Goal: Transaction & Acquisition: Purchase product/service

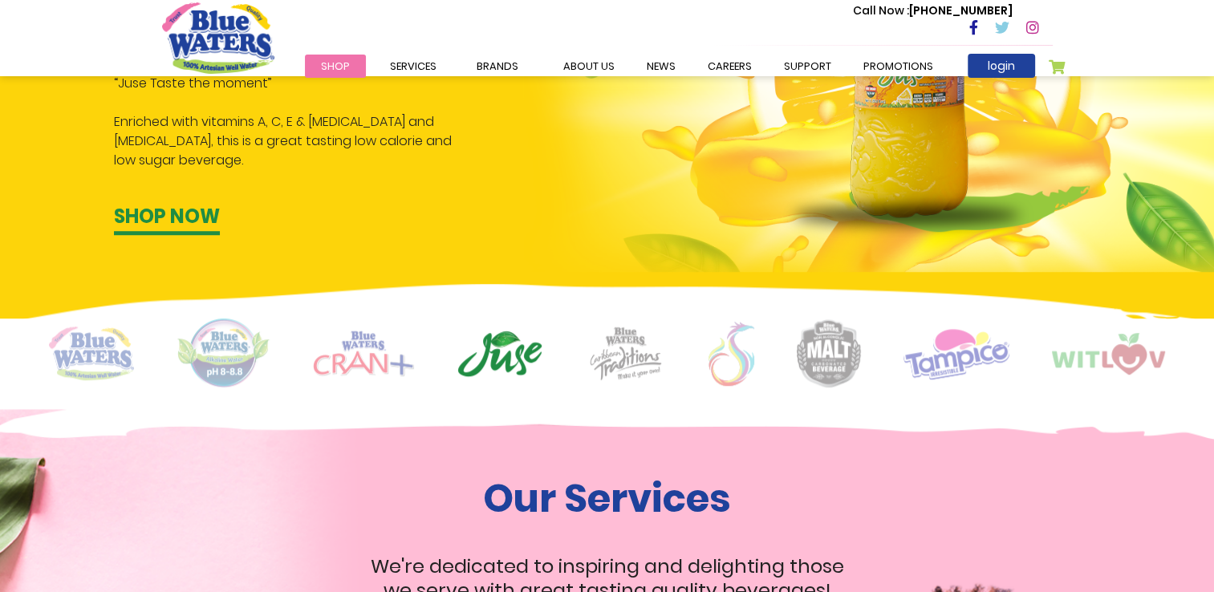
scroll to position [1123, 0]
click at [839, 355] on img at bounding box center [829, 353] width 64 height 68
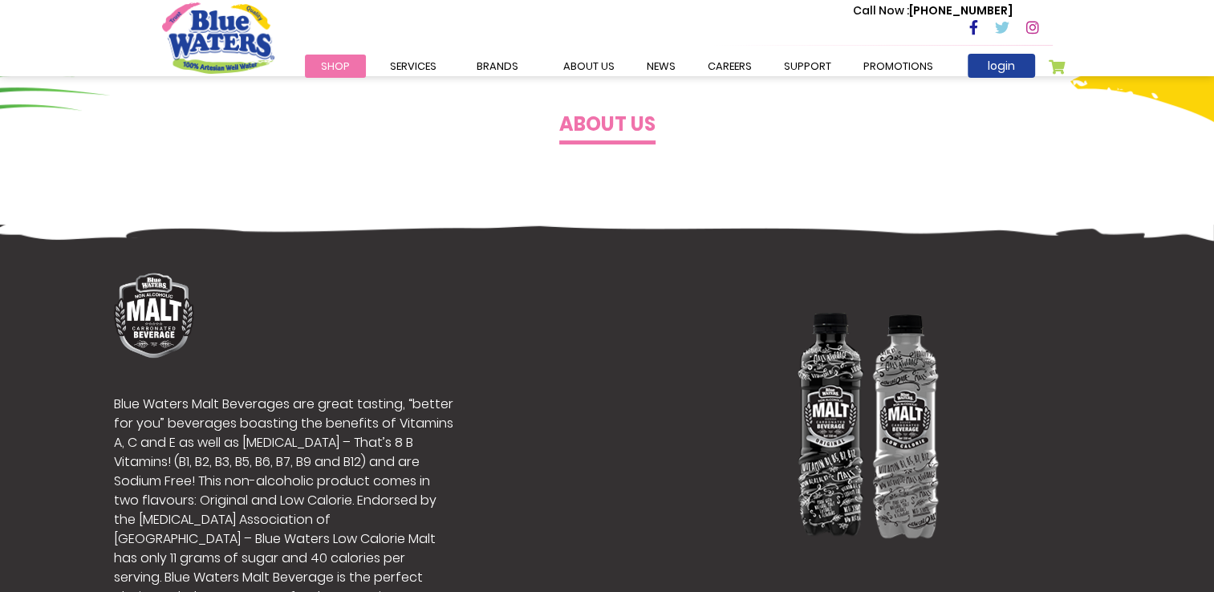
scroll to position [1043, 0]
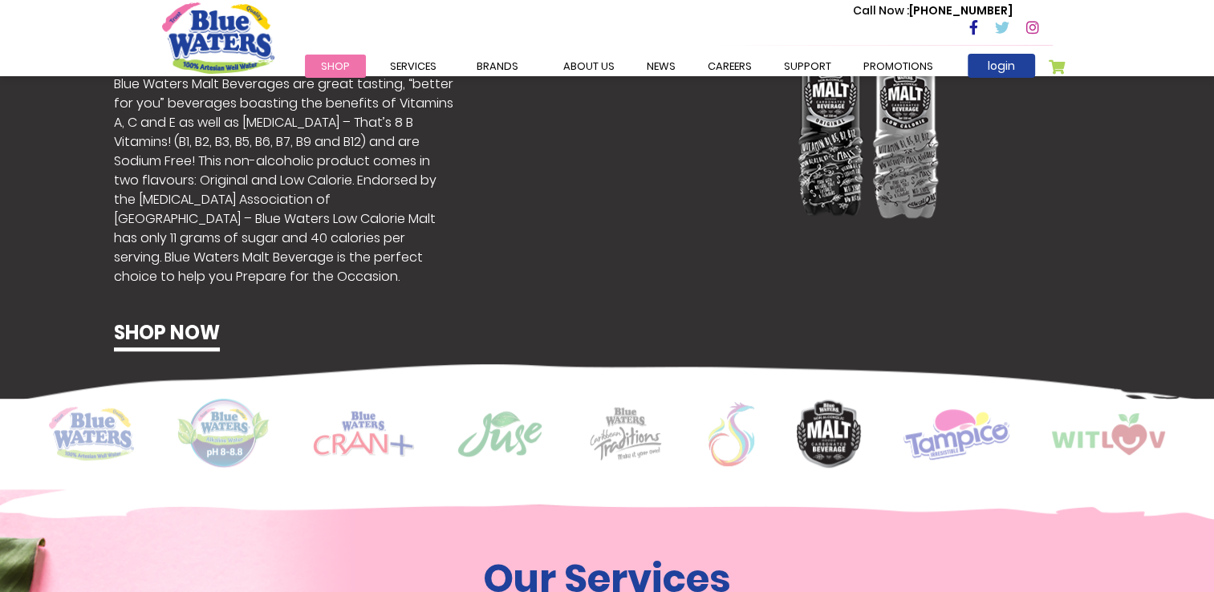
click at [922, 436] on img at bounding box center [957, 434] width 106 height 52
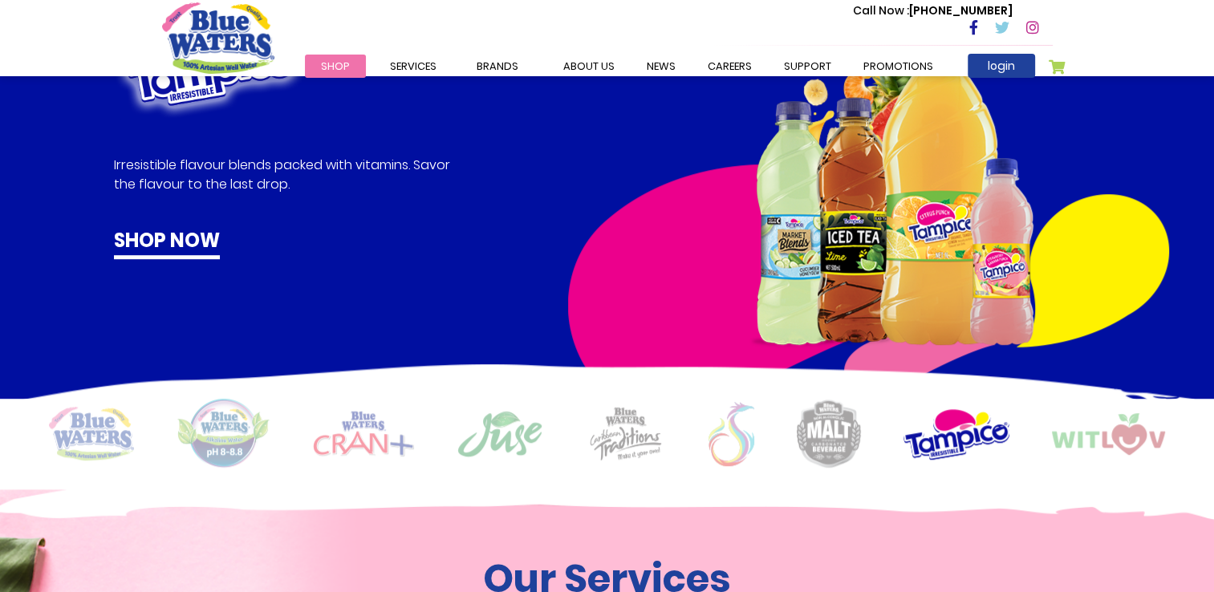
click at [1104, 451] on img at bounding box center [1108, 434] width 113 height 42
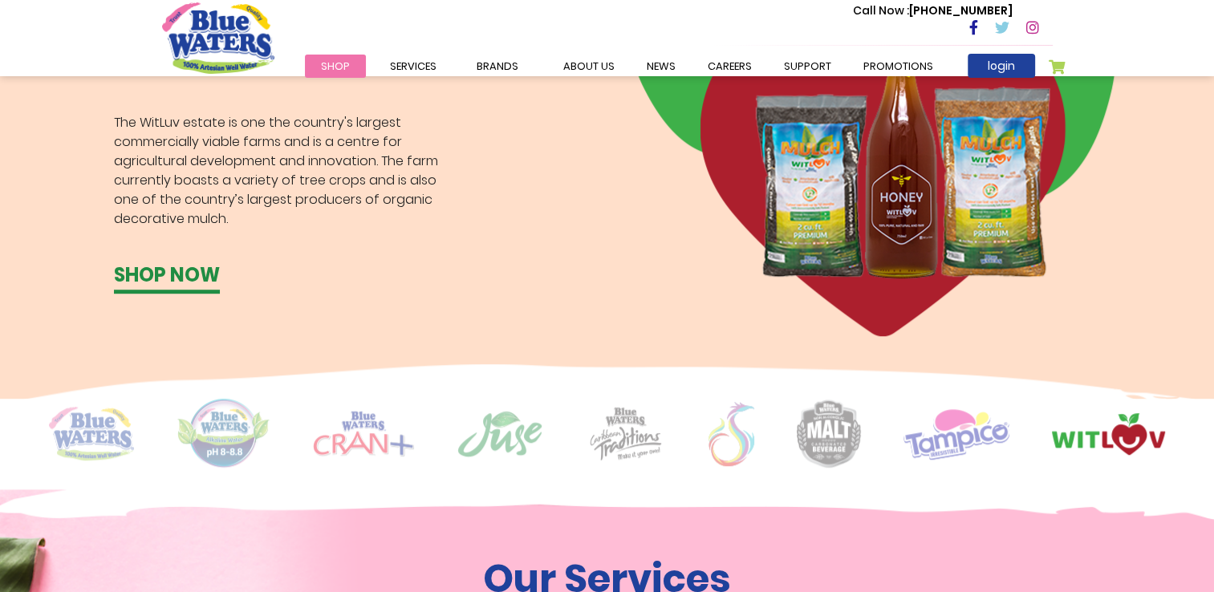
click at [369, 438] on img at bounding box center [363, 434] width 101 height 46
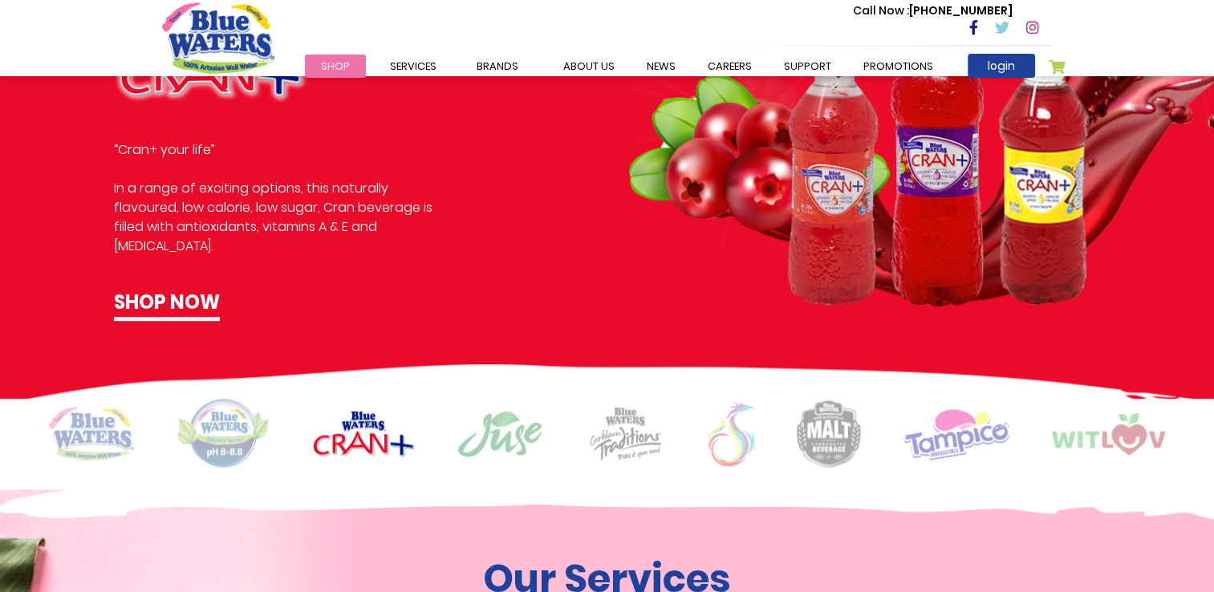
click at [236, 437] on img at bounding box center [224, 434] width 94 height 70
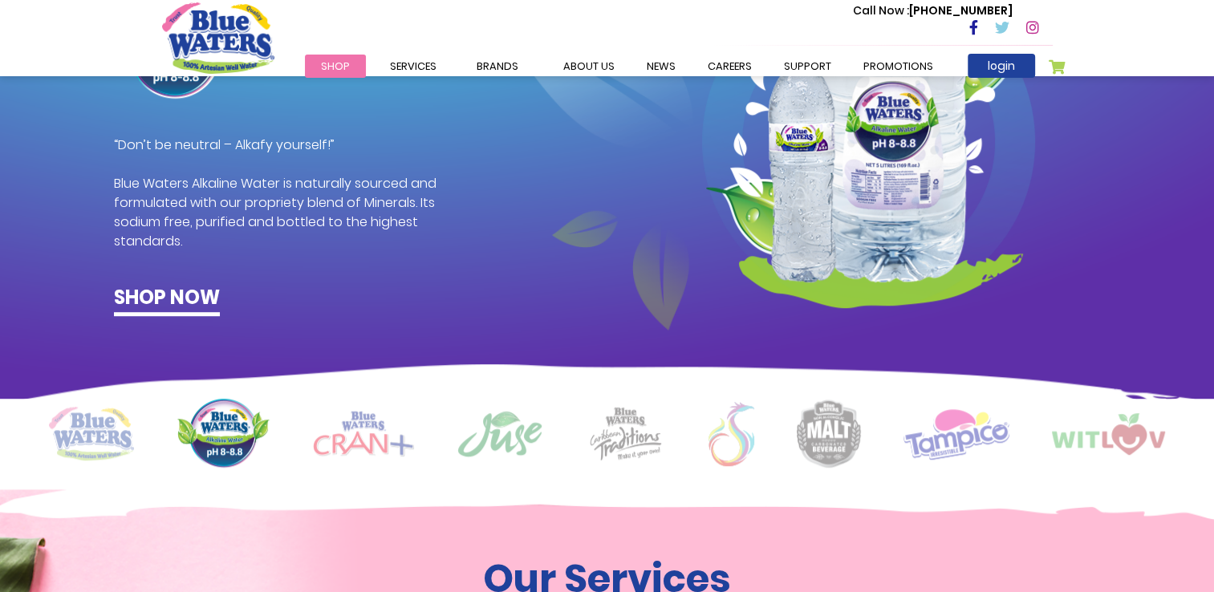
click at [112, 438] on img at bounding box center [91, 434] width 85 height 54
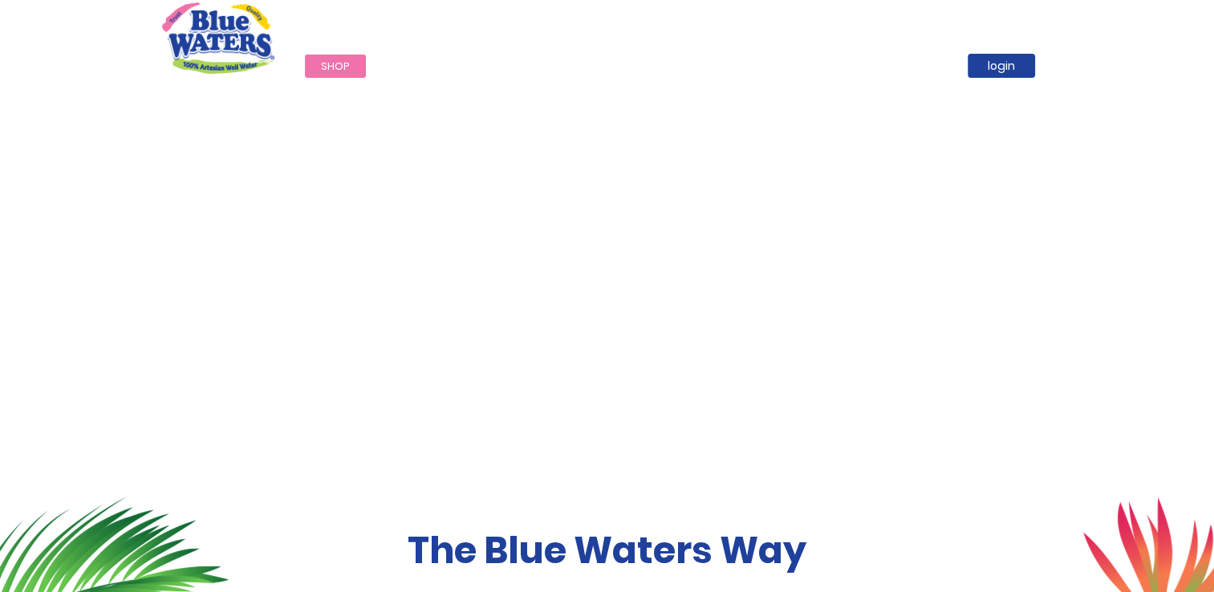
scroll to position [0, 0]
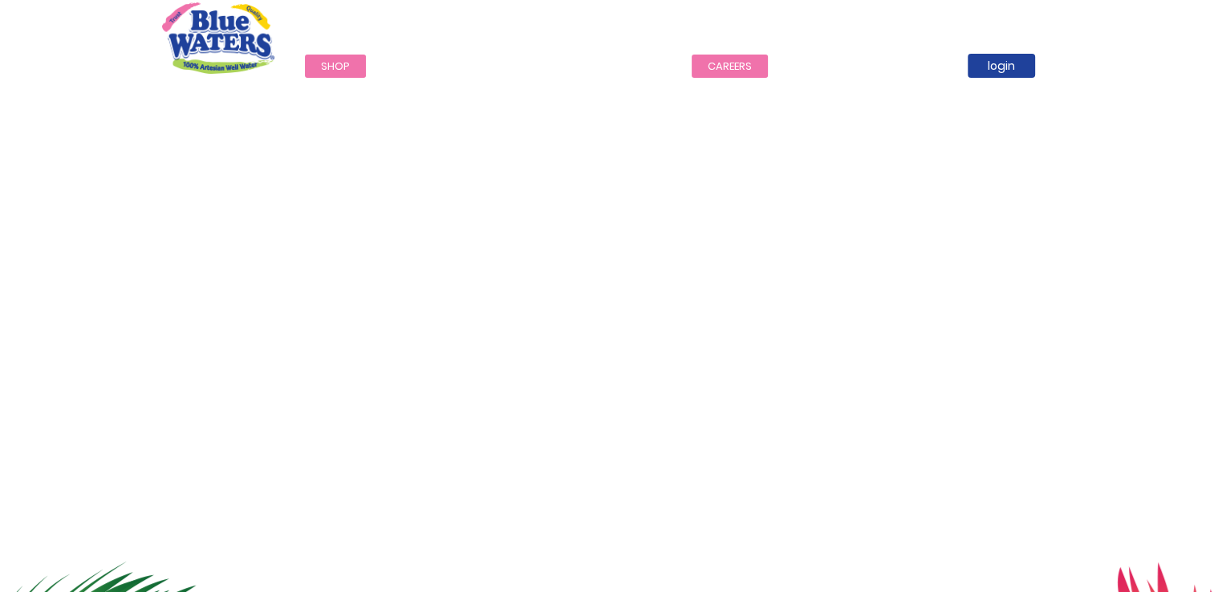
click at [730, 69] on link "careers" at bounding box center [730, 66] width 76 height 23
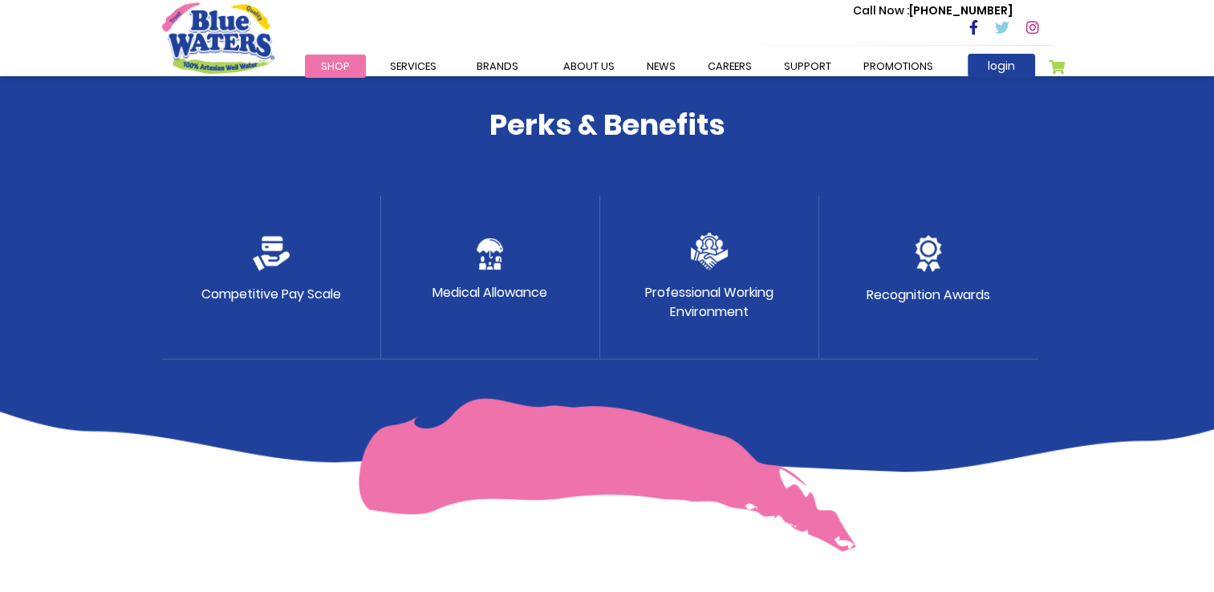
scroll to position [827, 0]
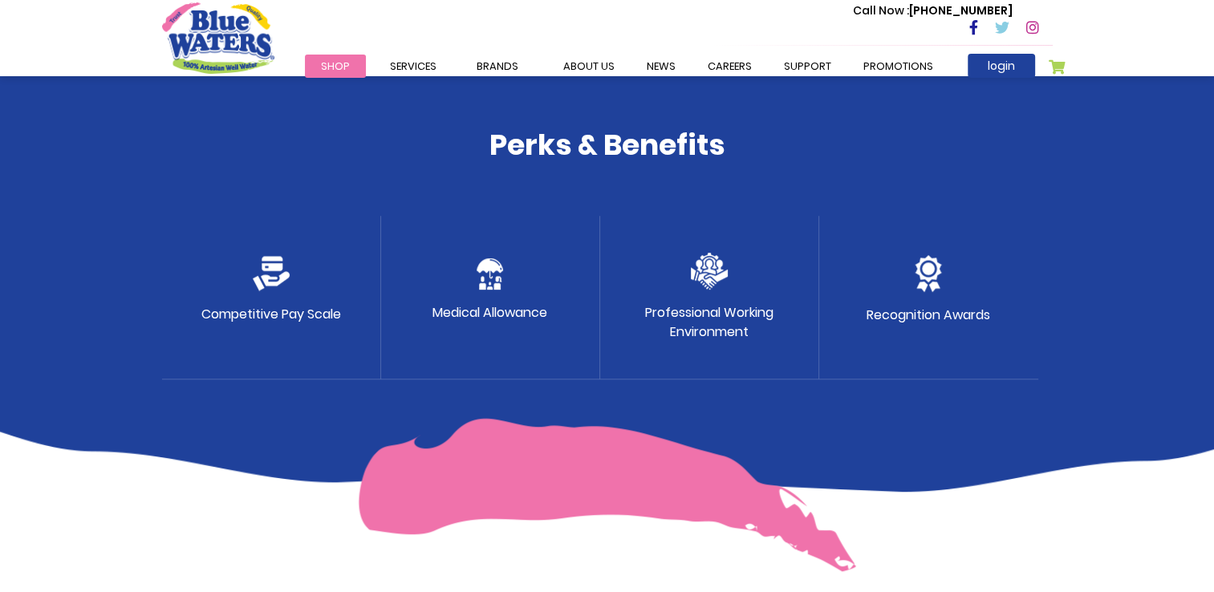
click at [560, 501] on img at bounding box center [607, 495] width 498 height 154
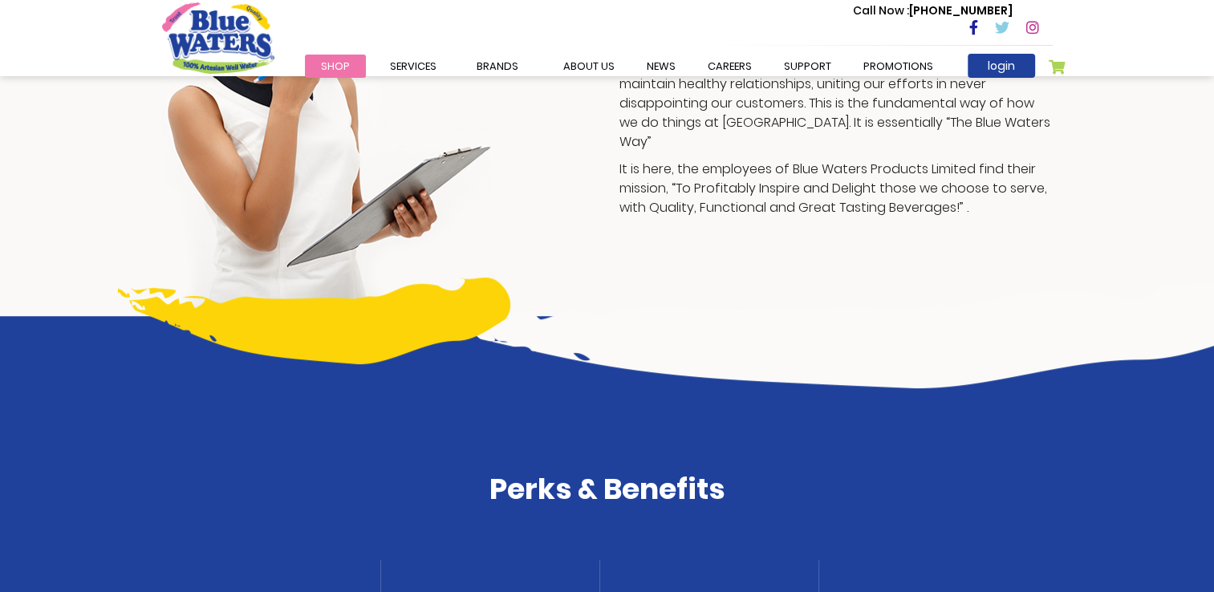
scroll to position [346, 0]
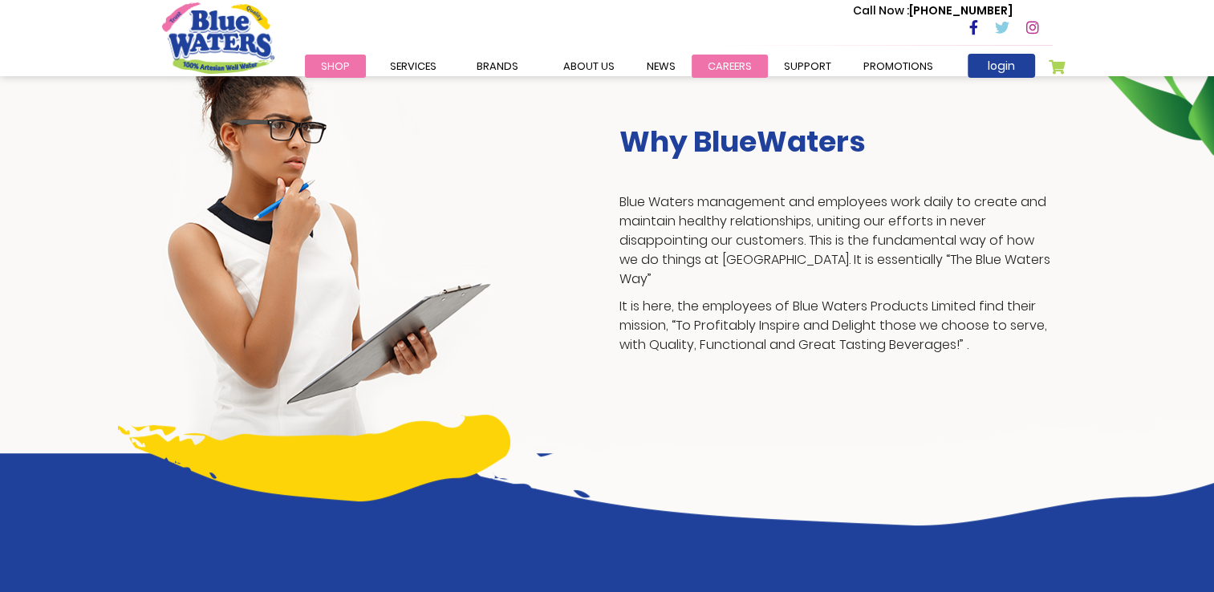
click at [733, 66] on link "careers" at bounding box center [730, 66] width 76 height 23
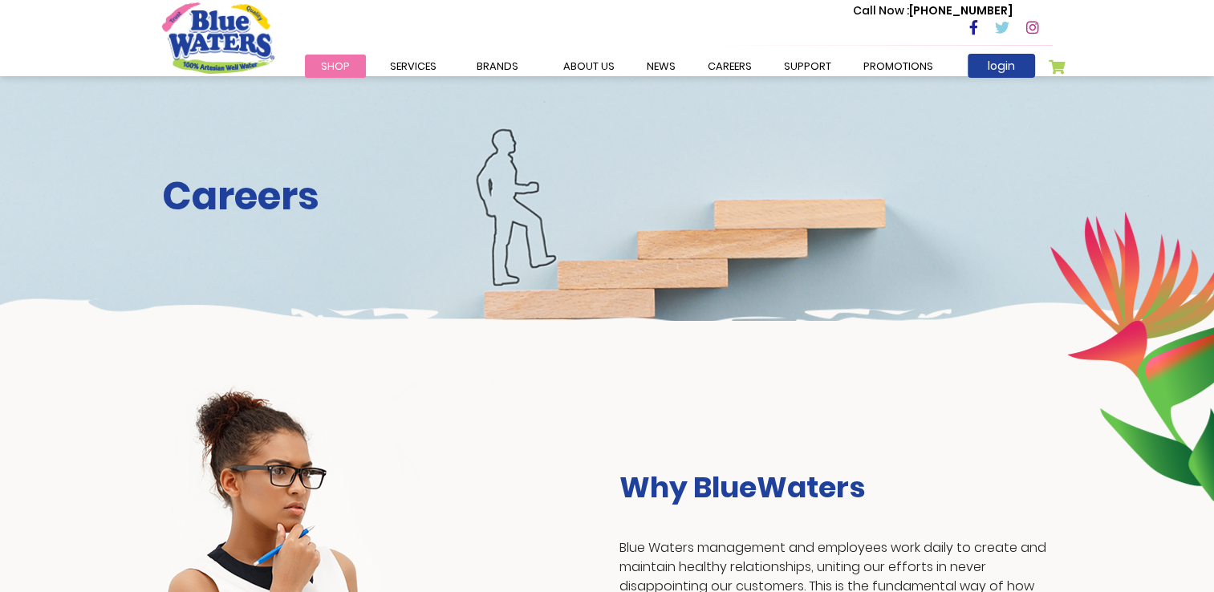
click at [335, 68] on span "Shop" at bounding box center [335, 66] width 29 height 15
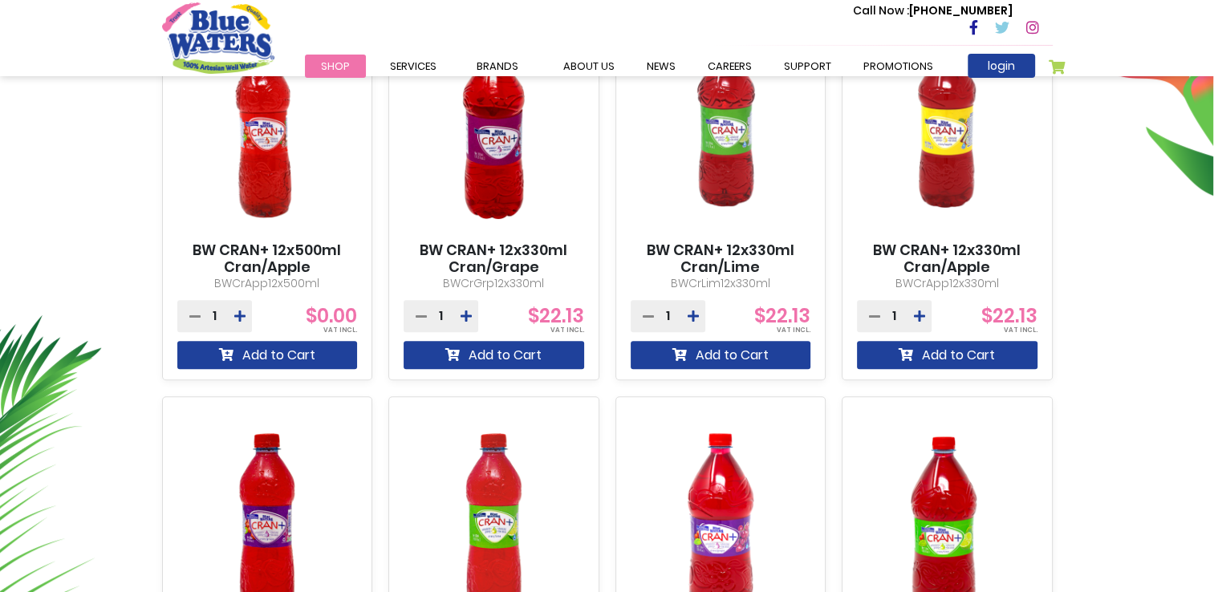
scroll to position [575, 0]
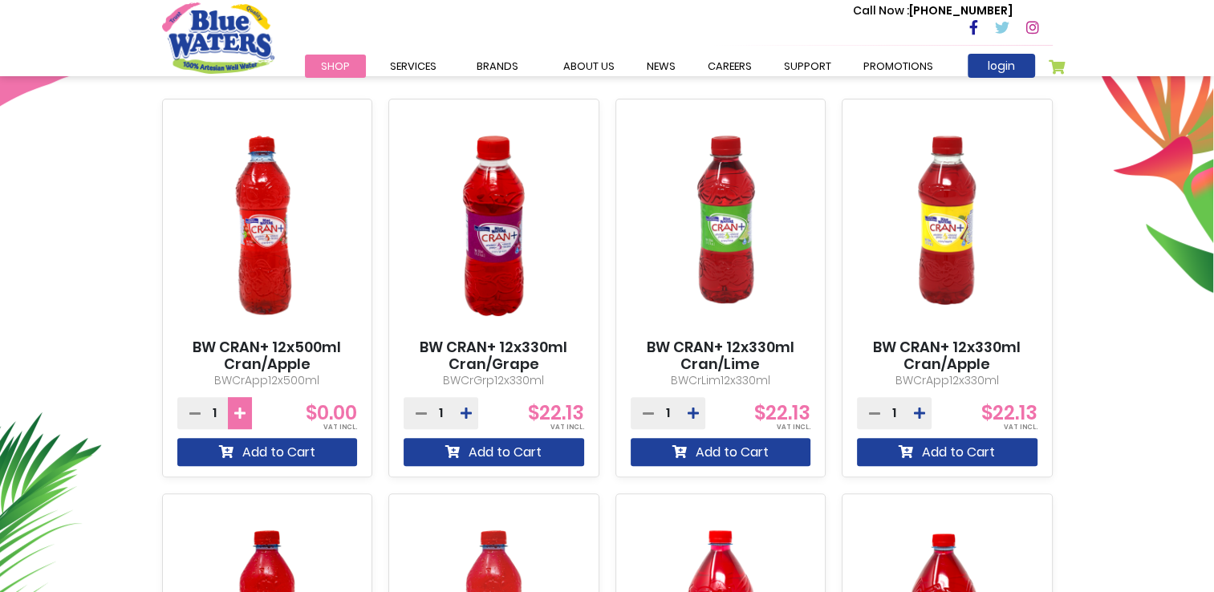
click at [234, 415] on icon at bounding box center [239, 413] width 11 height 13
click at [193, 418] on icon at bounding box center [194, 413] width 11 height 13
click at [472, 405] on button at bounding box center [466, 413] width 24 height 32
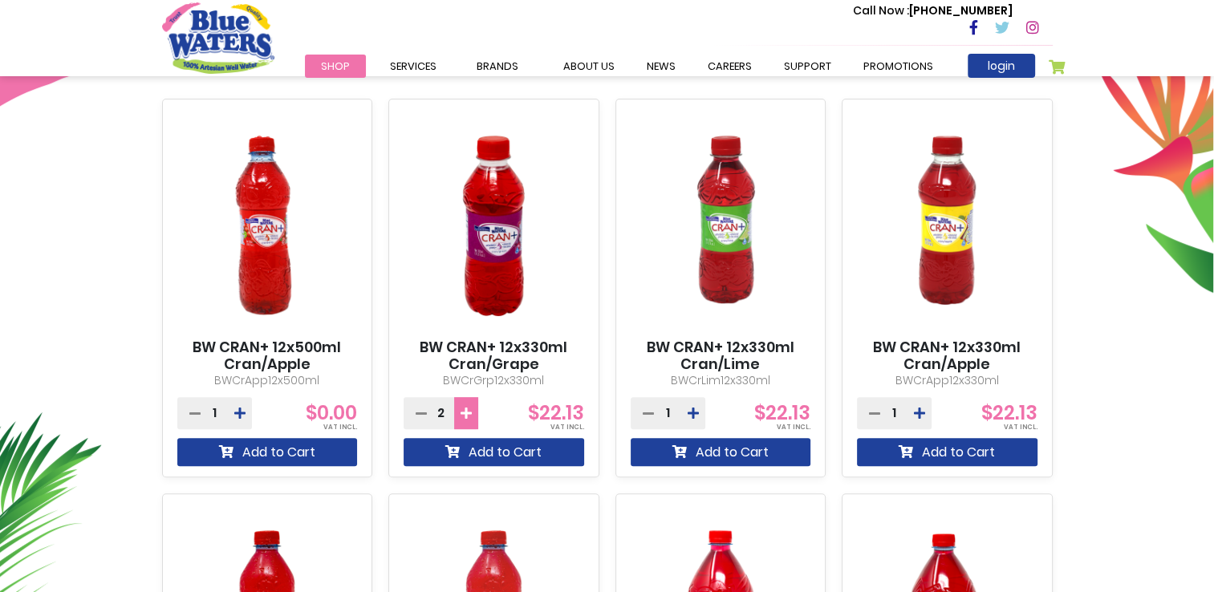
click at [472, 405] on button at bounding box center [466, 413] width 24 height 32
click at [469, 416] on icon at bounding box center [466, 413] width 11 height 13
click at [467, 418] on icon at bounding box center [466, 413] width 11 height 13
click at [417, 418] on icon at bounding box center [421, 413] width 11 height 13
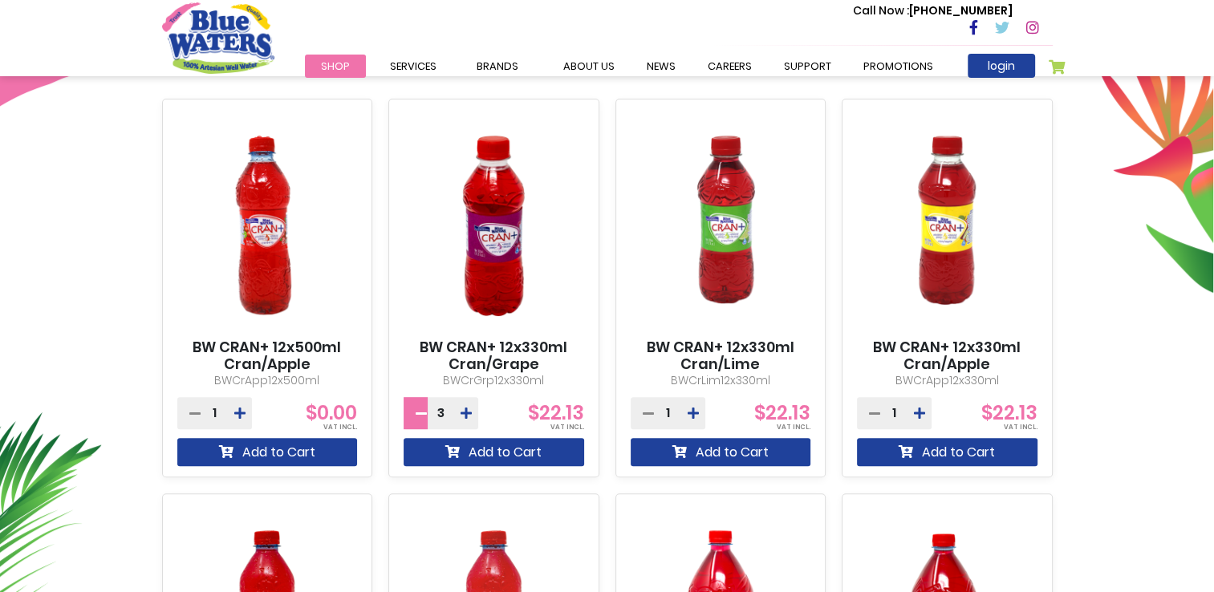
click at [417, 418] on icon at bounding box center [421, 413] width 11 height 13
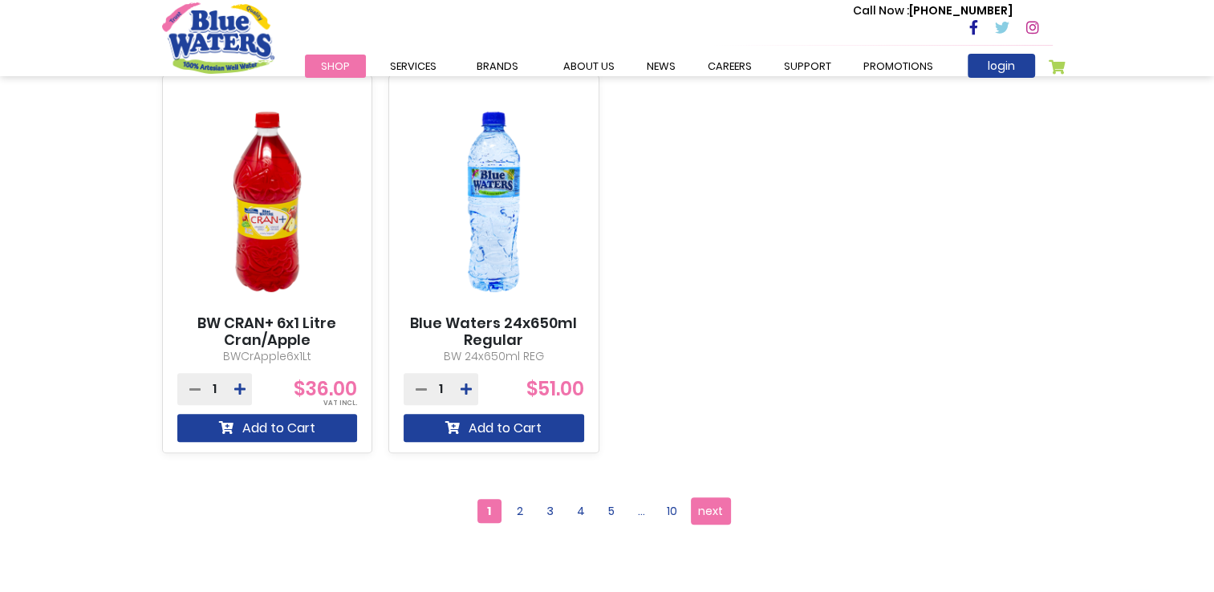
scroll to position [1377, 0]
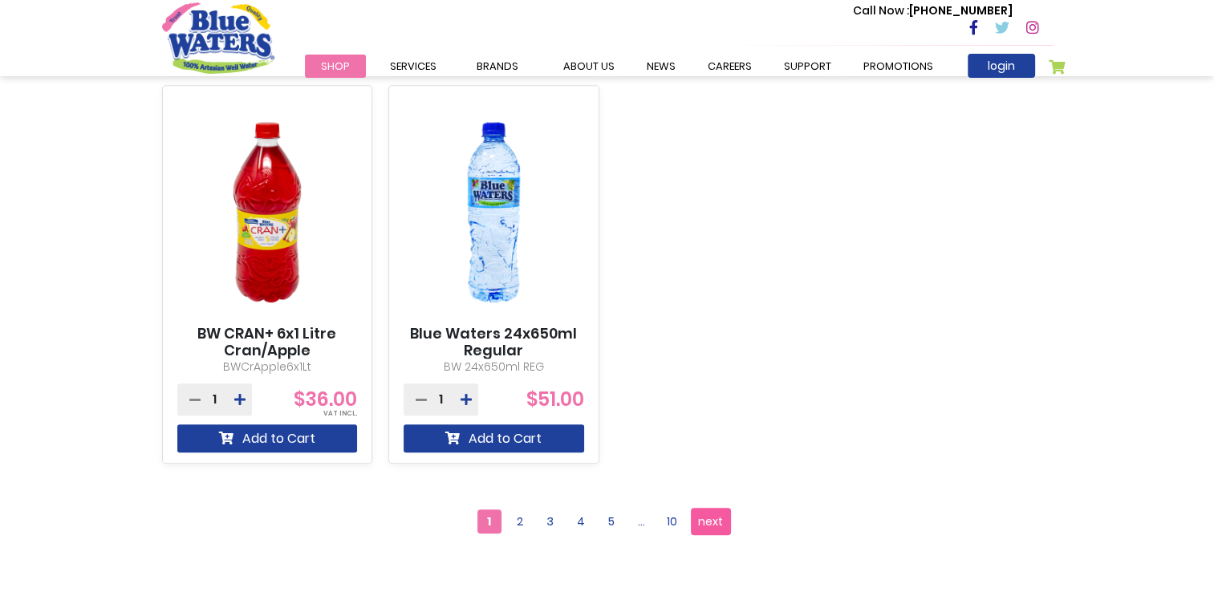
click at [713, 522] on span "next" at bounding box center [710, 522] width 25 height 24
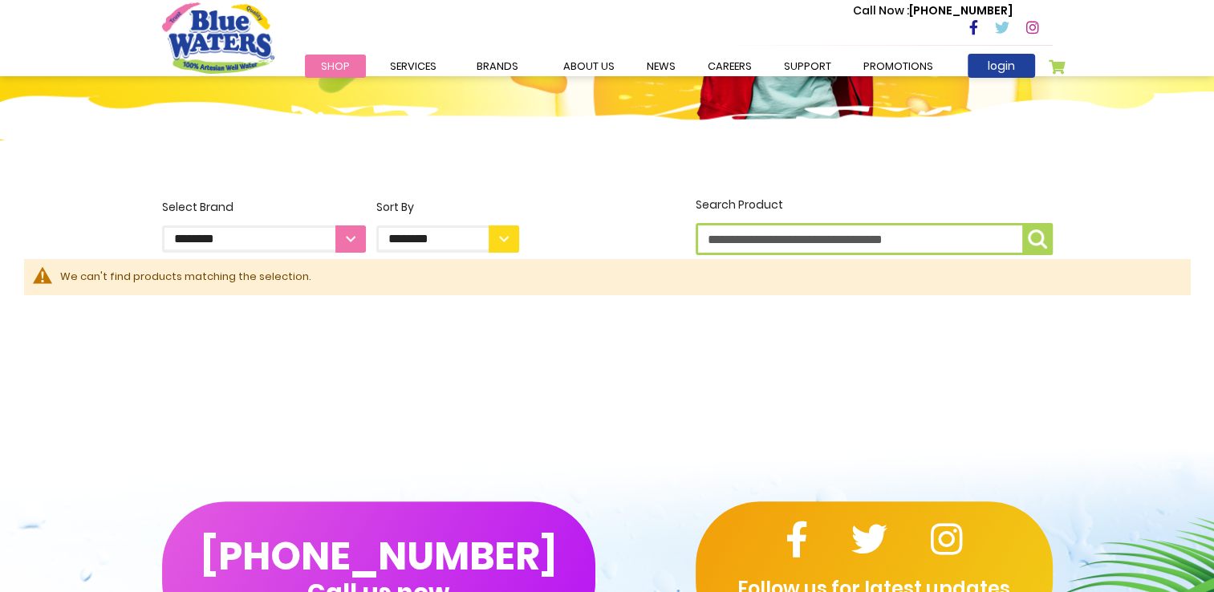
scroll to position [322, 0]
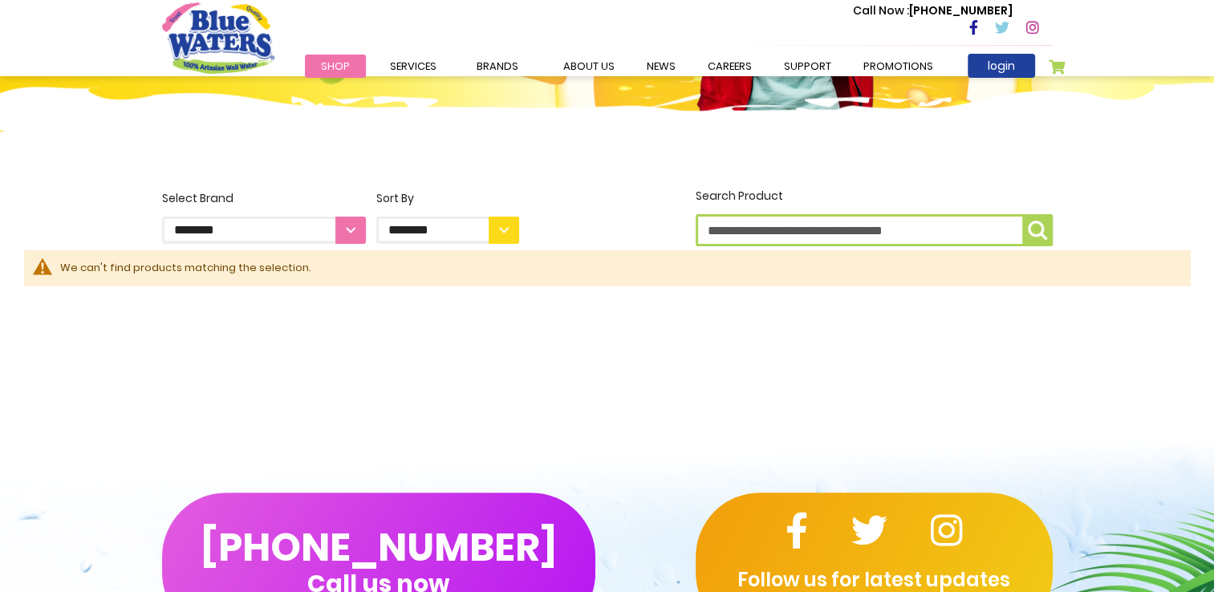
click at [108, 271] on div "We can't find products matching the selection." at bounding box center [617, 268] width 1114 height 16
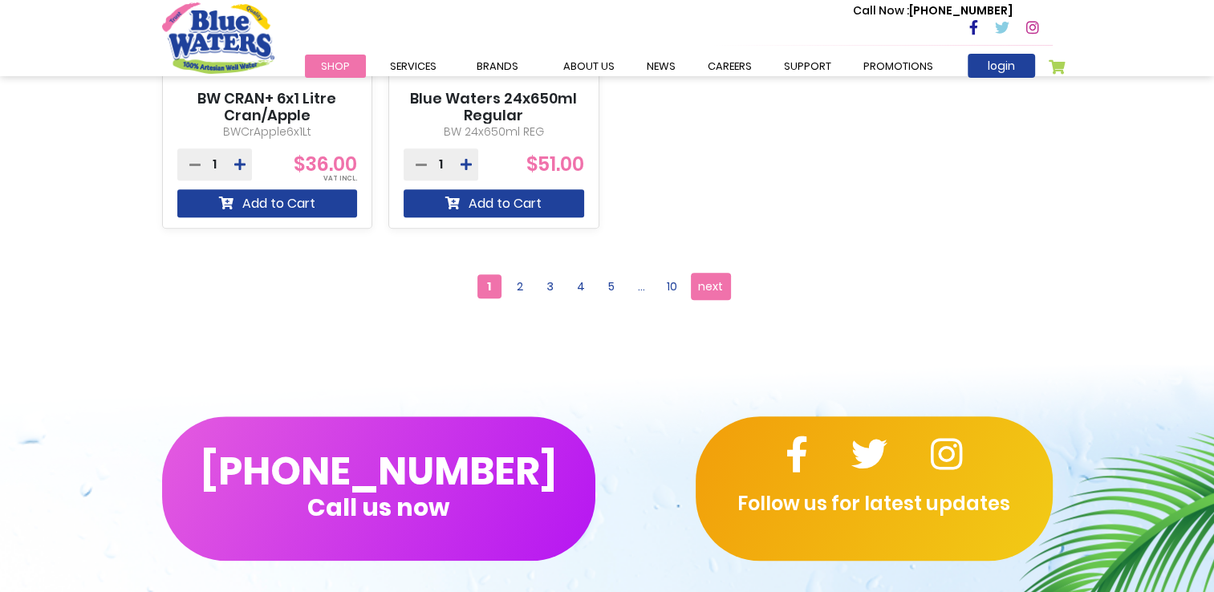
scroll to position [1618, 0]
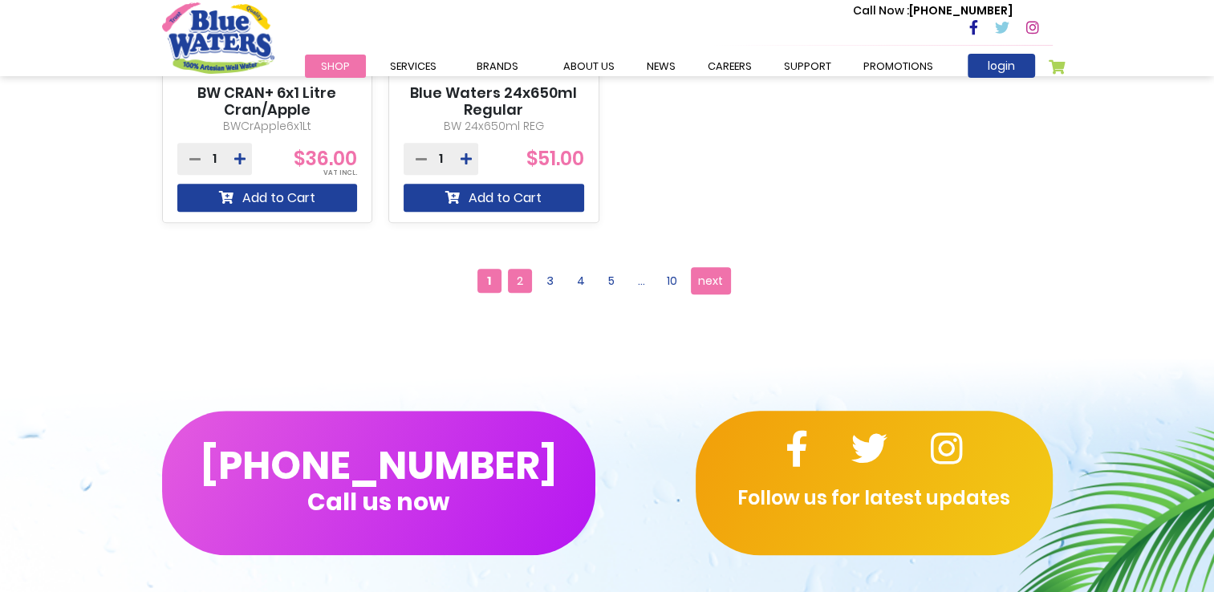
click at [526, 286] on span "2" at bounding box center [520, 281] width 24 height 24
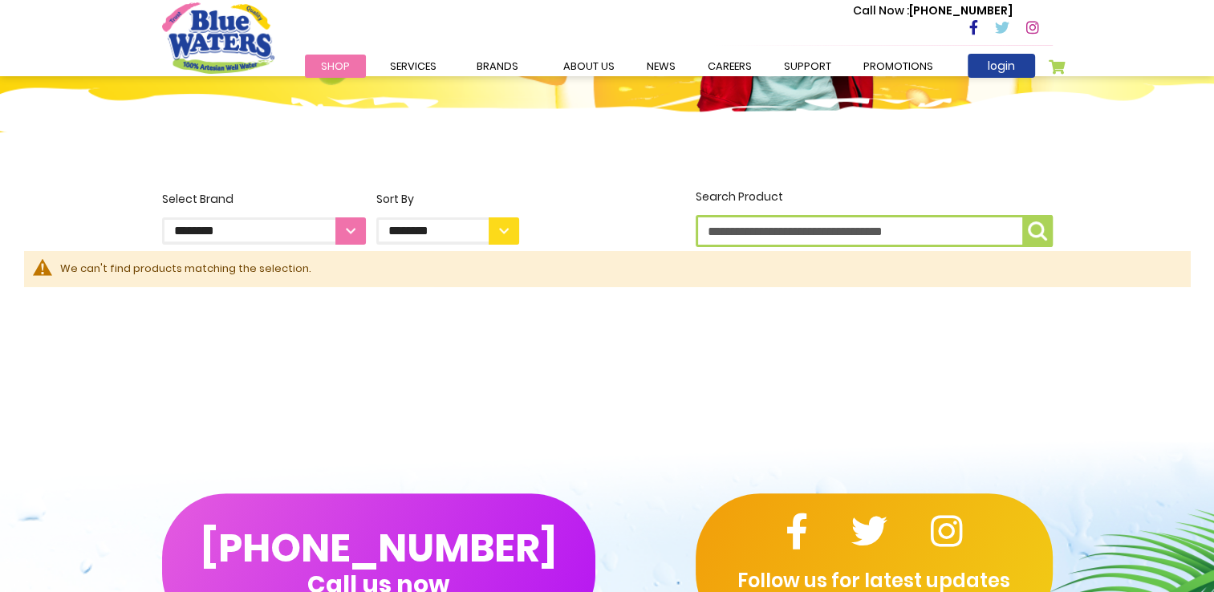
scroll to position [642, 0]
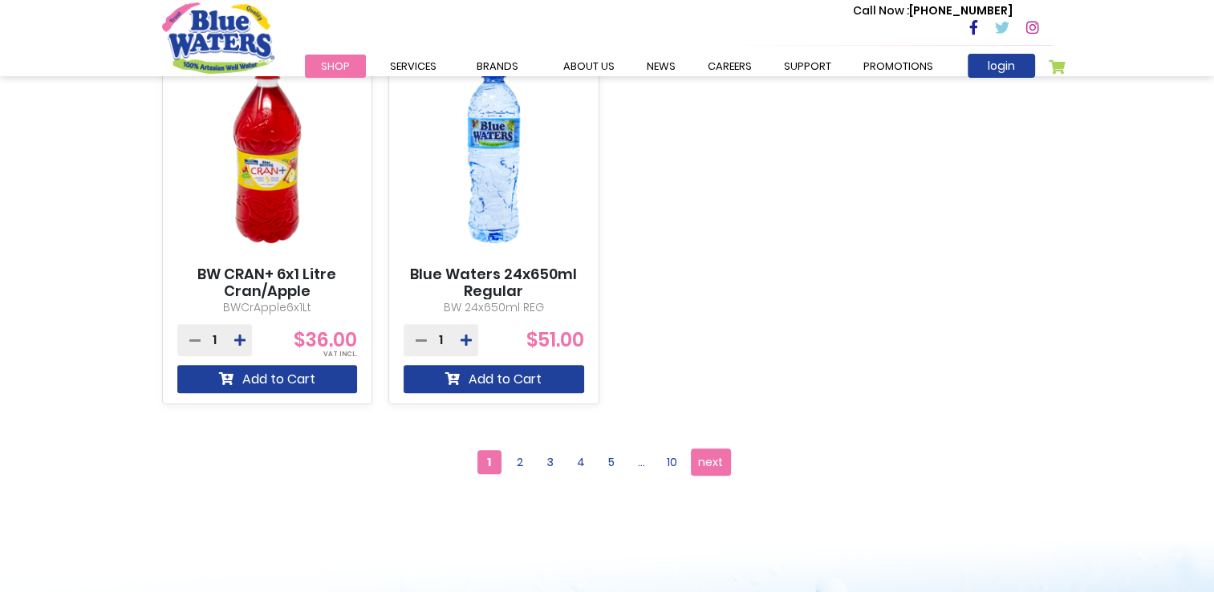
scroll to position [1410, 0]
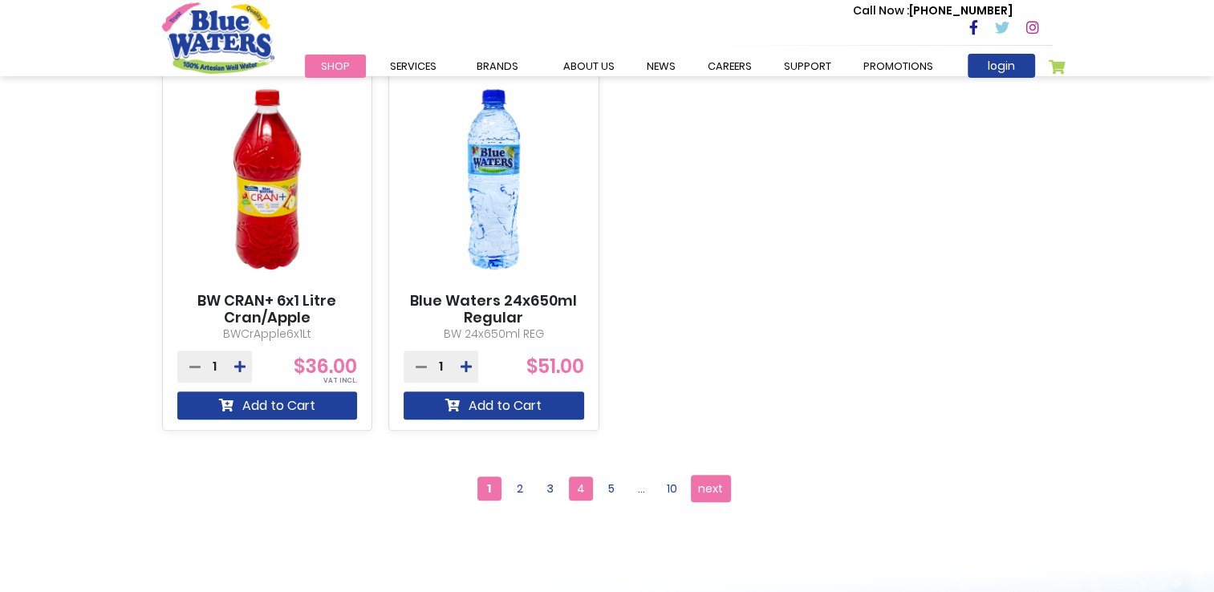
click at [571, 486] on span "4" at bounding box center [581, 489] width 24 height 24
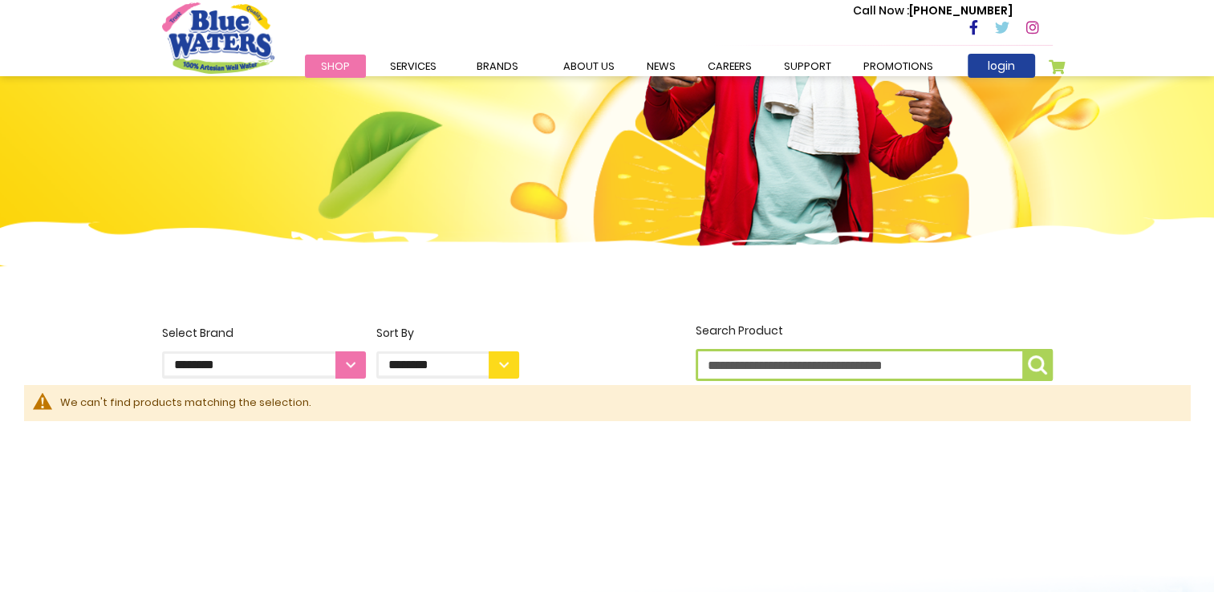
scroll to position [321, 0]
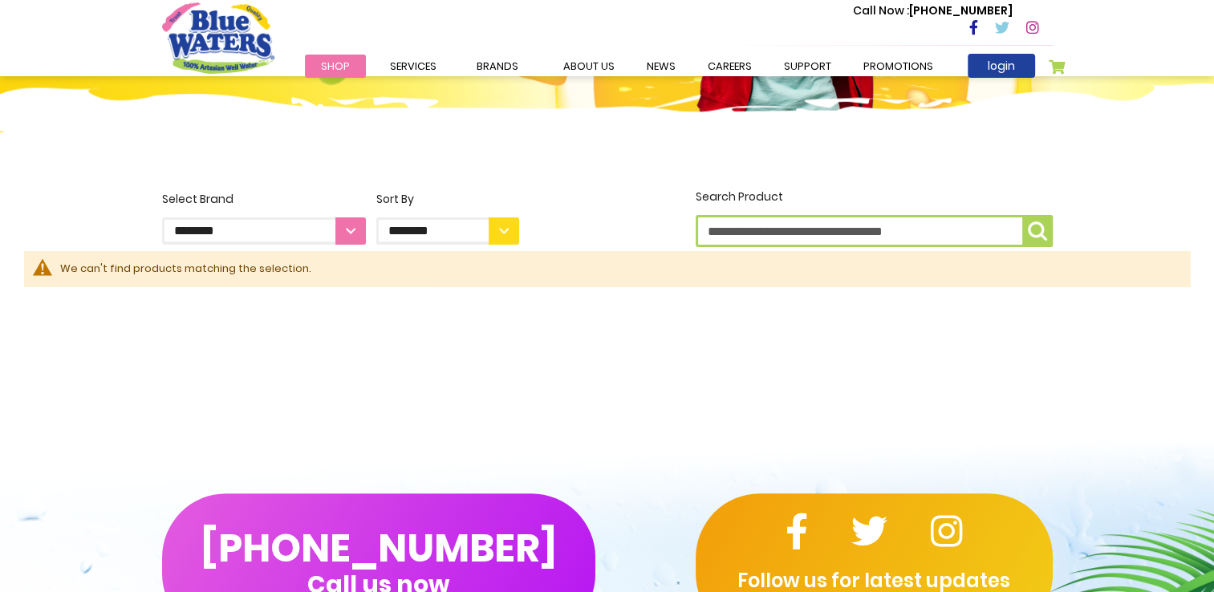
drag, startPoint x: 1, startPoint y: 0, endPoint x: 14, endPoint y: 152, distance: 153.0
click at [14, 152] on img at bounding box center [607, 140] width 1214 height 115
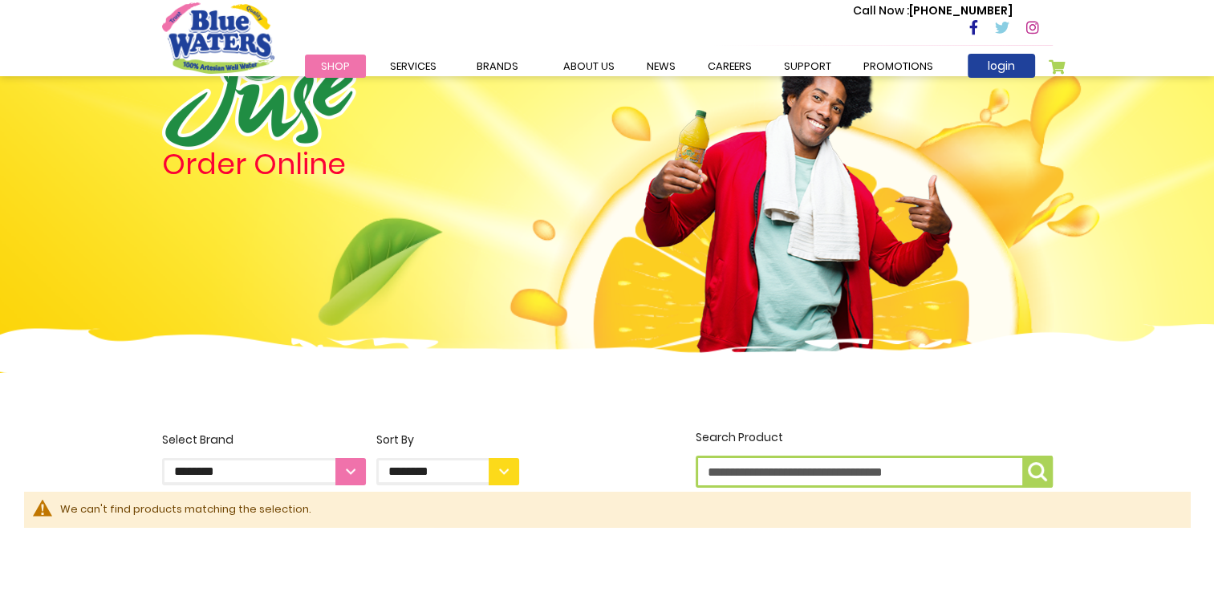
scroll to position [0, 0]
